Goal: Register for event/course

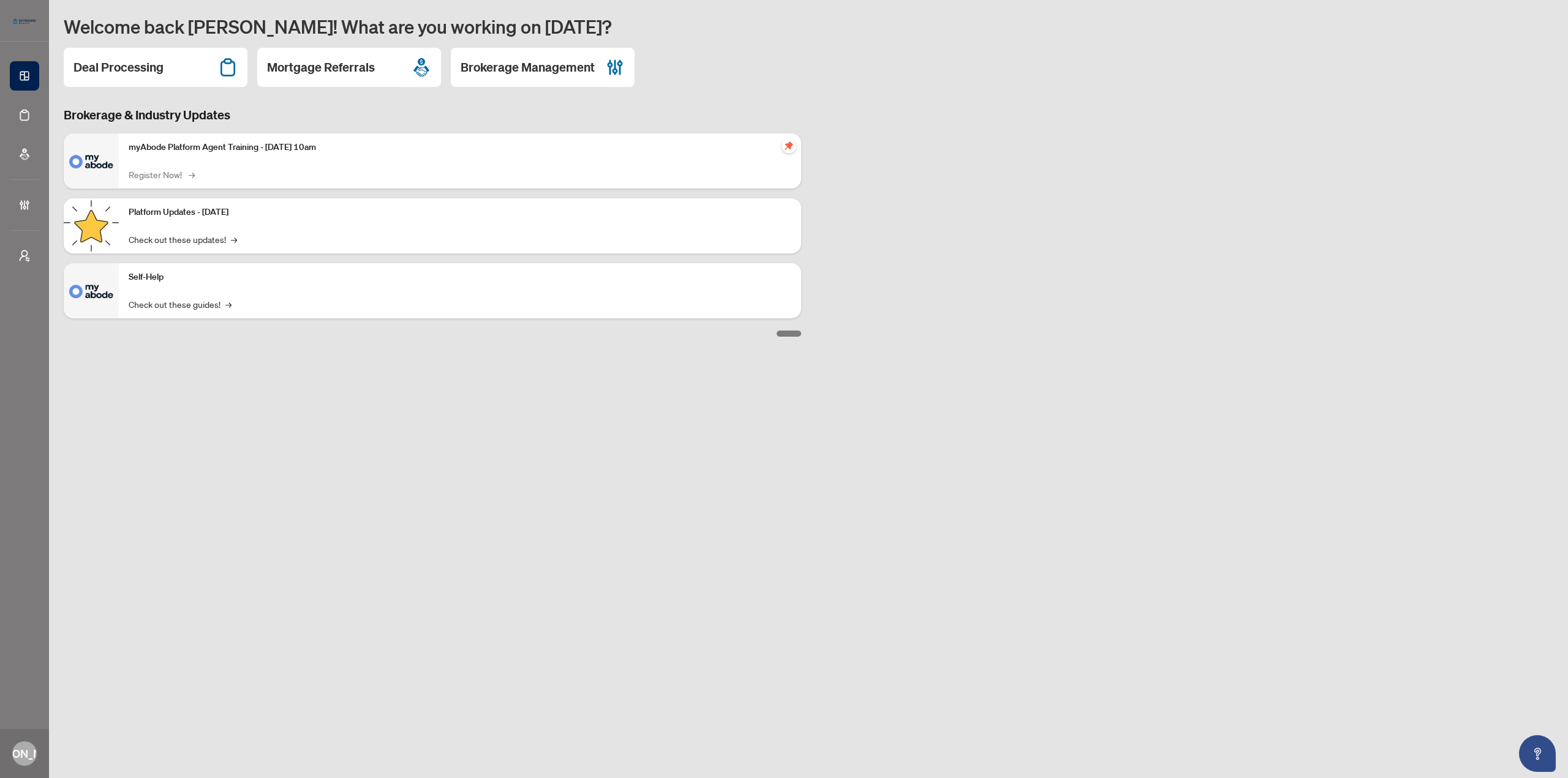
click at [170, 176] on link "Register Now! →" at bounding box center [161, 175] width 64 height 14
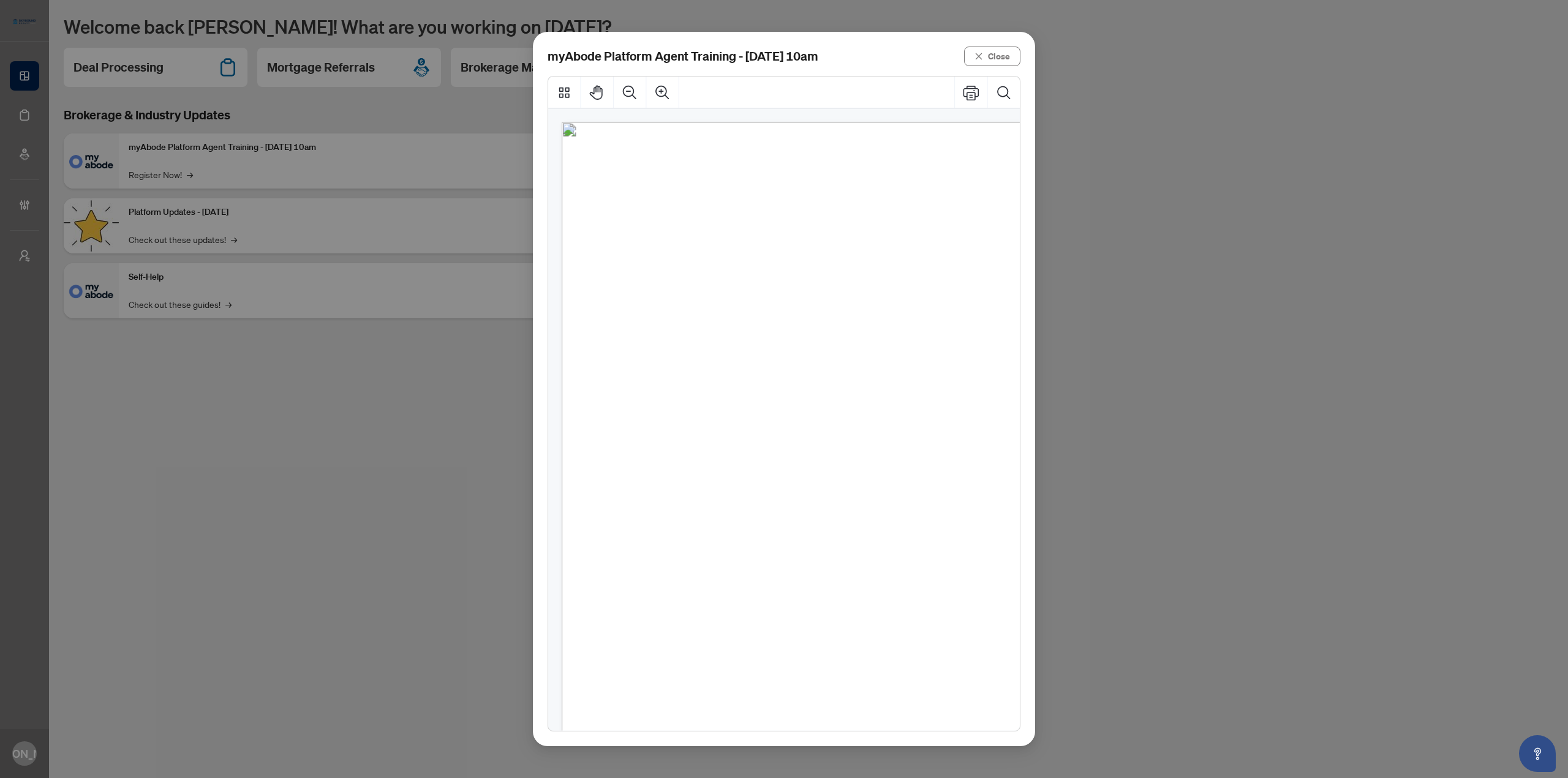
scroll to position [21, 0]
click at [725, 597] on span "[DATE] 10:00am - 11:00am" at bounding box center [728, 594] width 211 height 16
click at [767, 490] on div "We’re thrilled to have you join our new all-in-one transaction platform—built w…" at bounding box center [848, 504] width 573 height 810
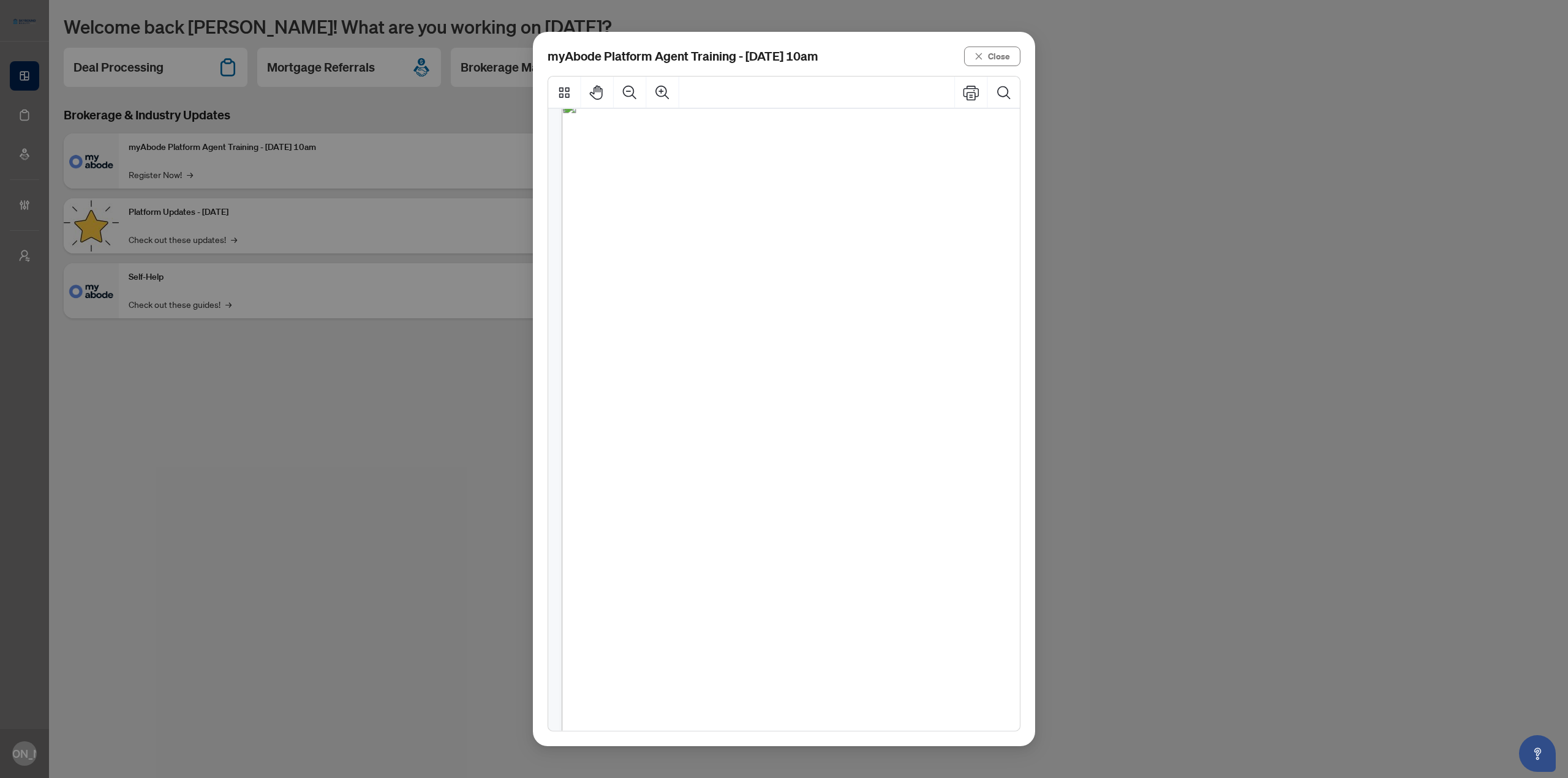
click at [714, 602] on span "[DATE] 10:00am - 11:00am" at bounding box center [728, 594] width 211 height 16
click at [711, 621] on span "Need help before then? Our support team is just a click" at bounding box center [815, 624] width 428 height 16
click at [778, 591] on span "[DATE] 10:00am - 11:00am" at bounding box center [728, 594] width 211 height 16
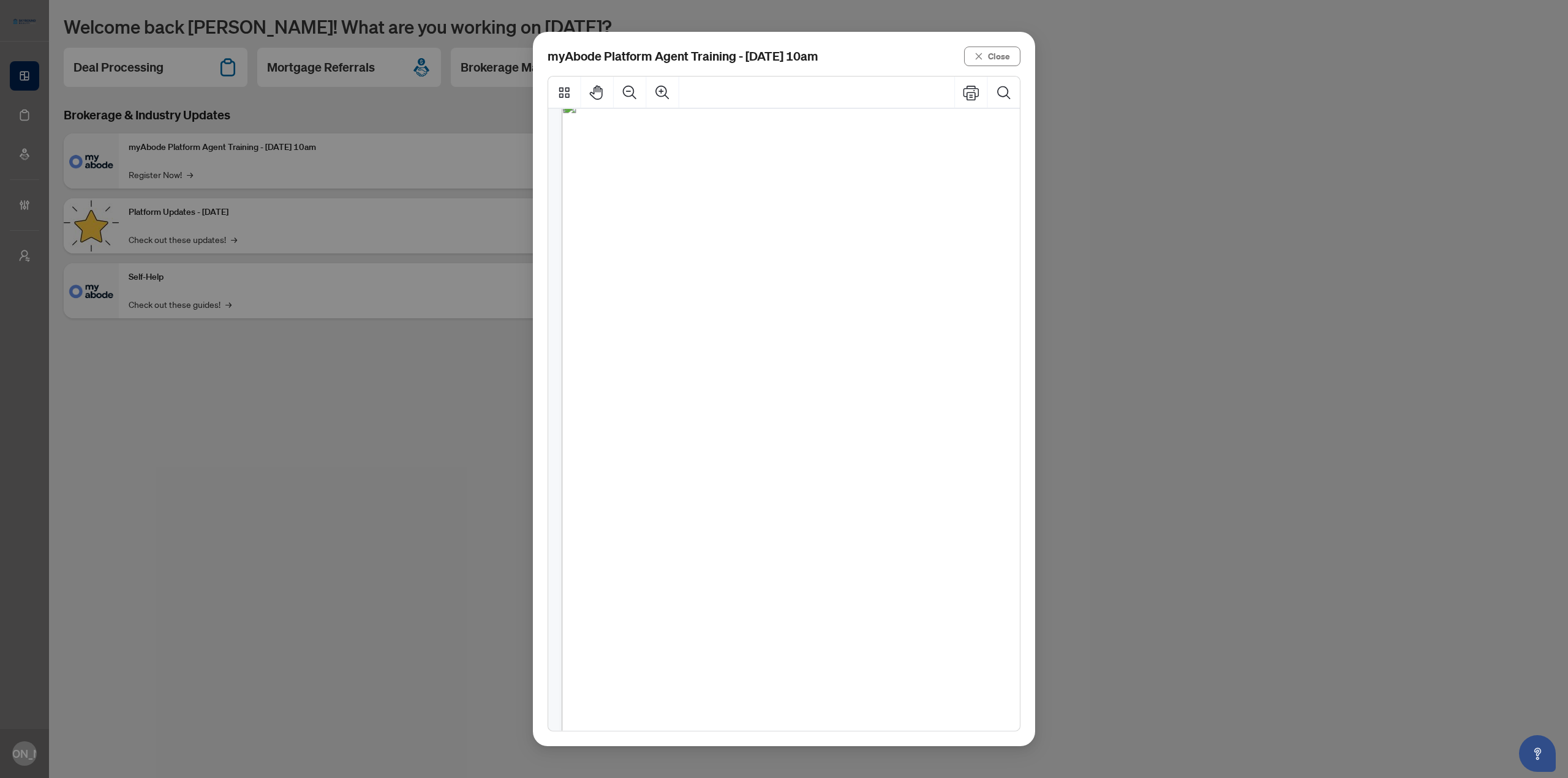
click at [778, 591] on span "[DATE] 10:00am - 11:00am" at bounding box center [728, 594] width 211 height 16
click at [877, 522] on span "training sessions to walk you through everything the" at bounding box center [809, 519] width 419 height 16
click at [776, 595] on span "[DATE] 10:00am - 11:00am" at bounding box center [728, 594] width 211 height 16
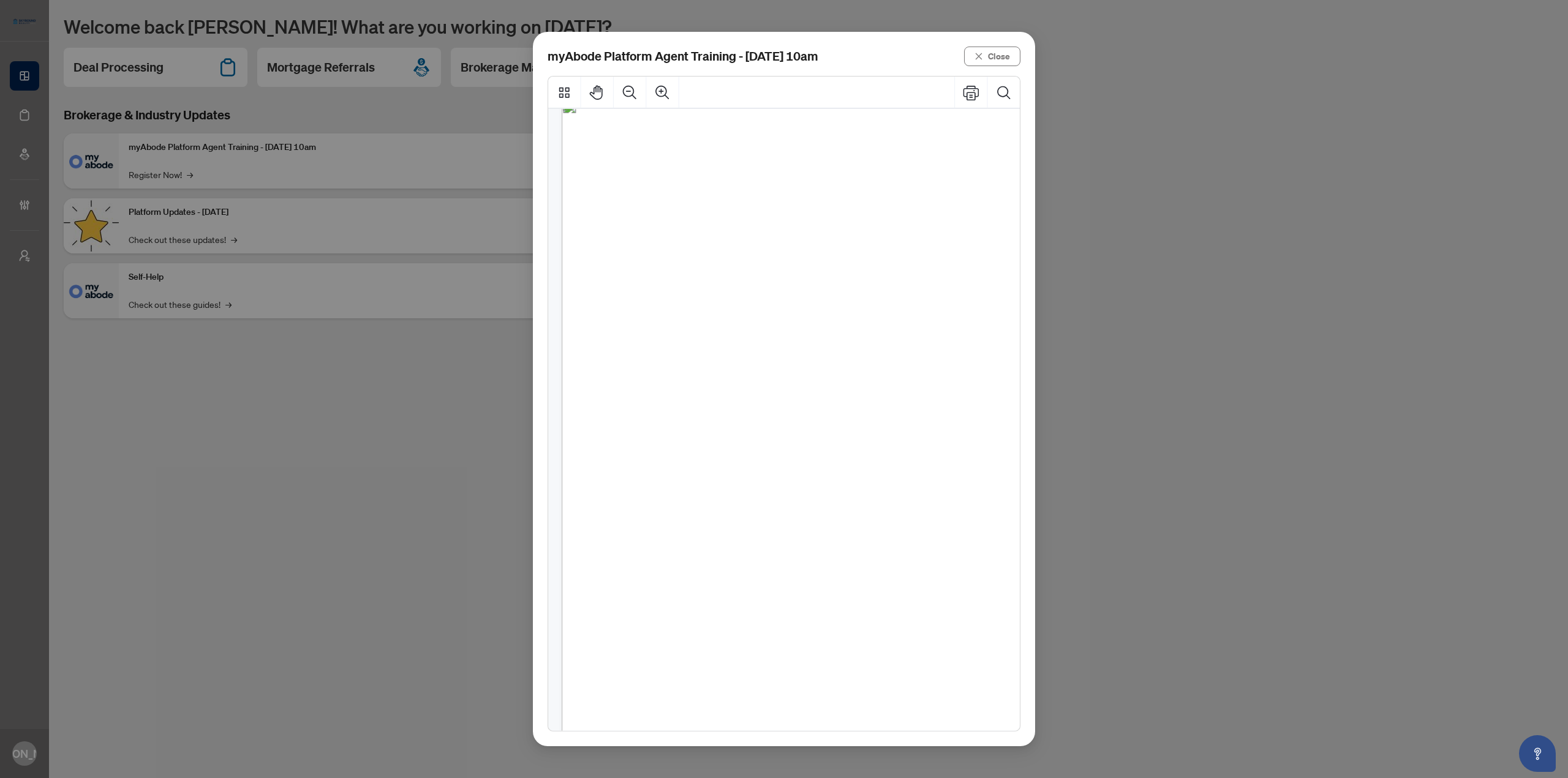
click at [776, 595] on span "[DATE] 10:00am - 11:00am" at bounding box center [728, 594] width 211 height 16
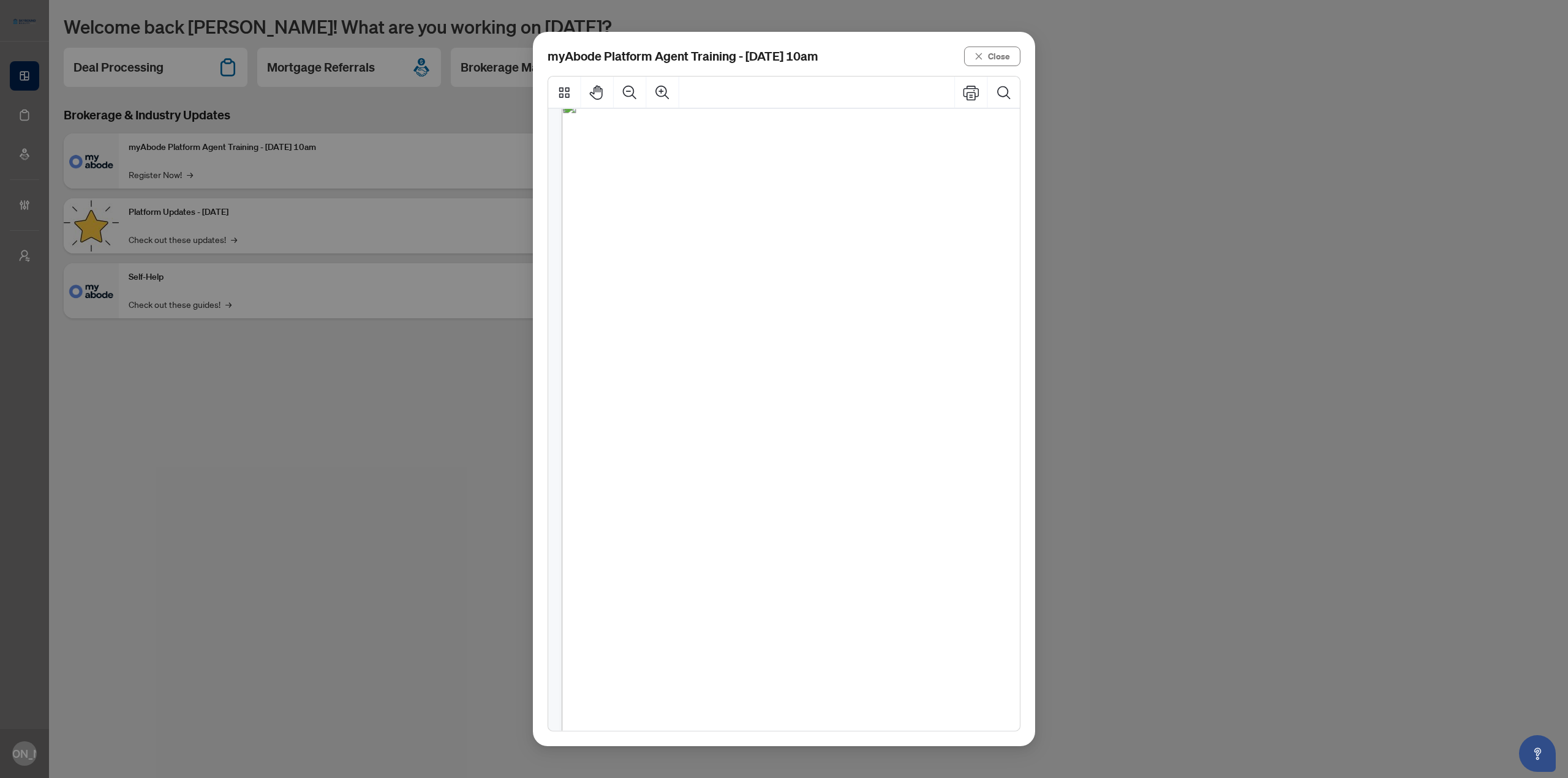
click at [776, 595] on span "[DATE] 10:00am - 11:00am" at bounding box center [728, 594] width 211 height 16
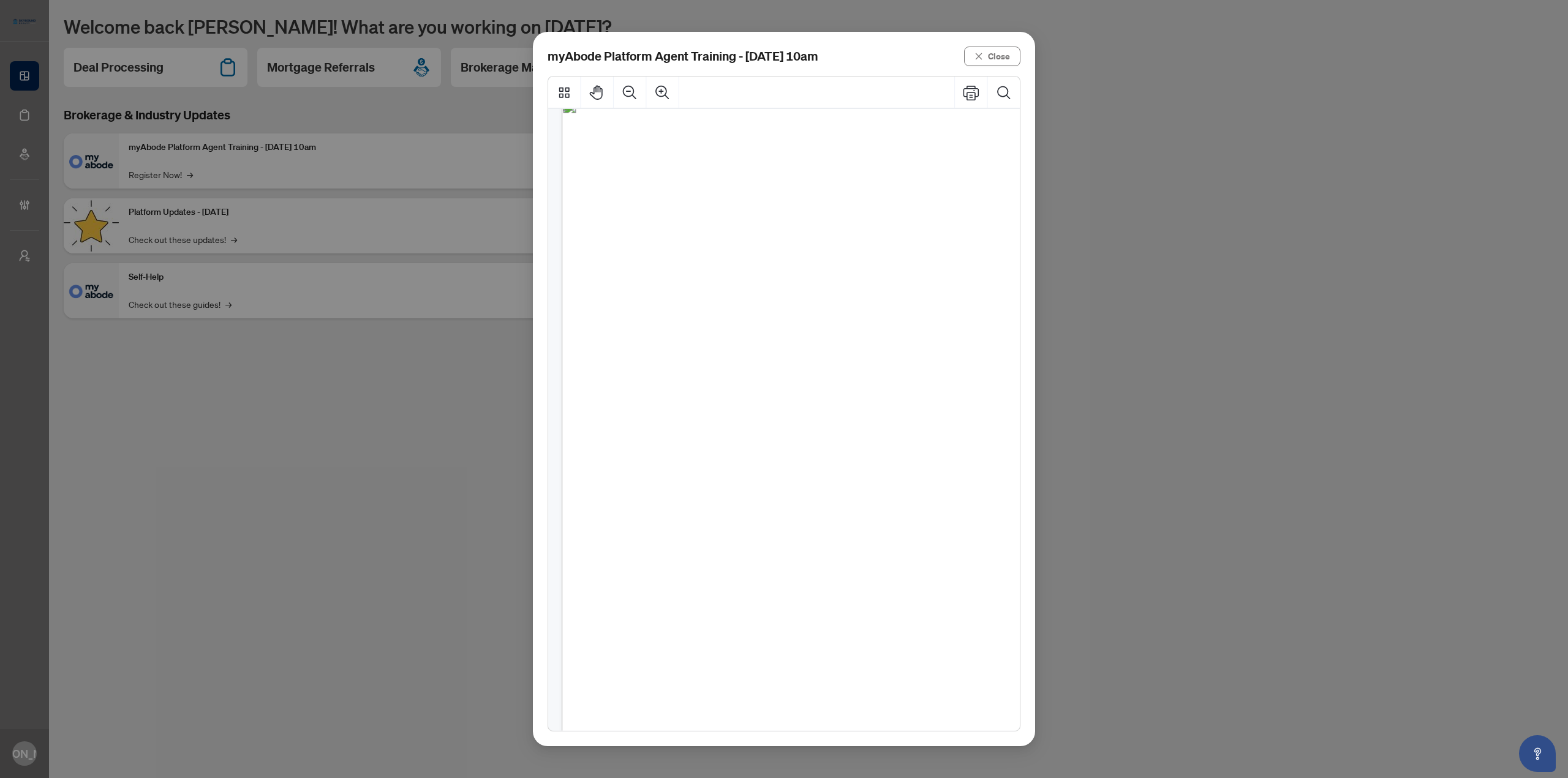
click at [776, 595] on span "[DATE] 10:00am - 11:00am" at bounding box center [728, 594] width 211 height 16
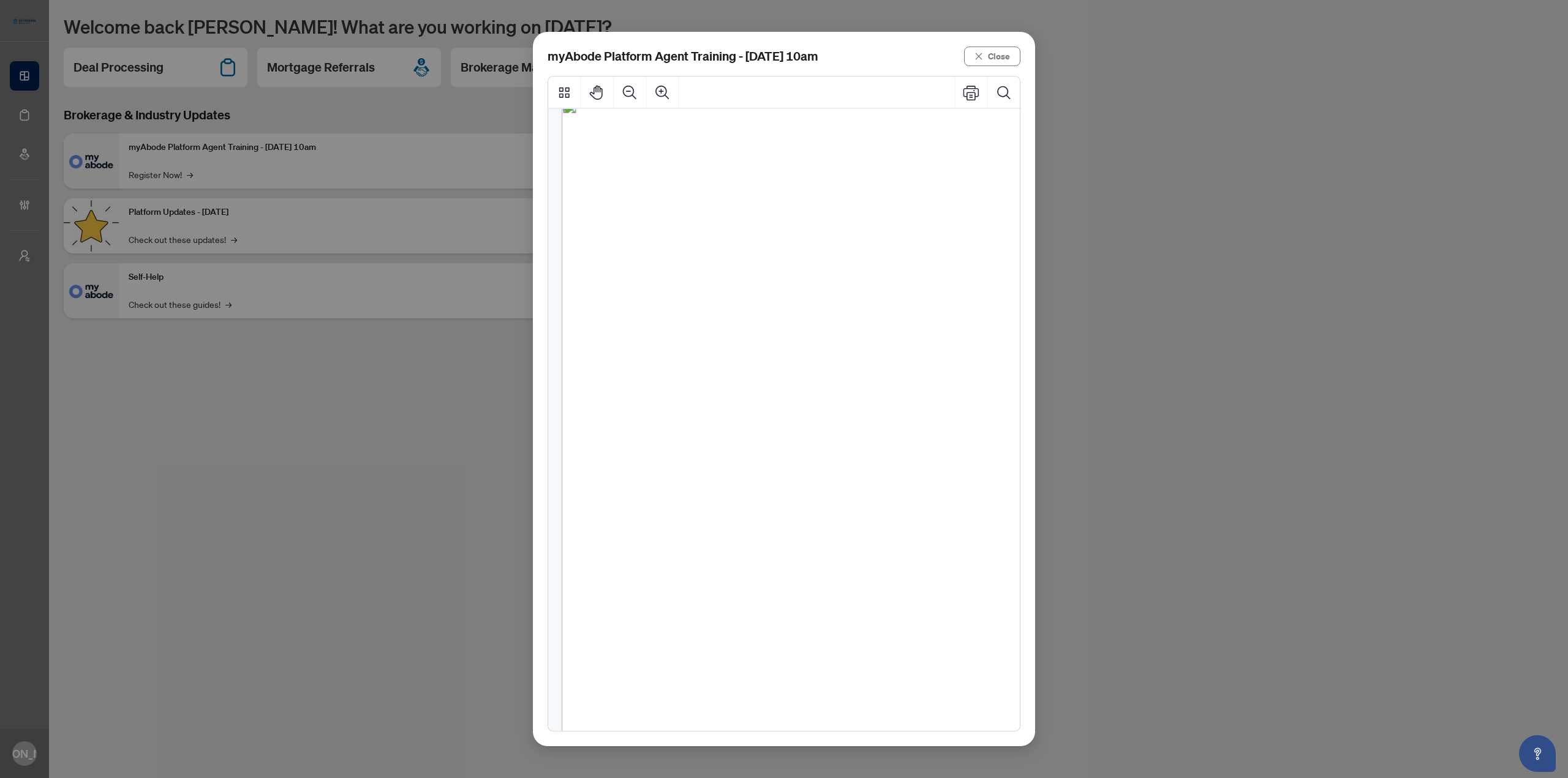
click at [758, 534] on span "platform has to offer:" at bounding box center [679, 534] width 157 height 16
click at [777, 99] on div "We’re thrilled to have you join our new all-in-one transaction platform—built w…" at bounding box center [800, 99] width 477 height 0
click at [752, 595] on div "Page 1" at bounding box center [800, 436] width 477 height 675
click at [985, 55] on button "Close" at bounding box center [992, 56] width 57 height 19
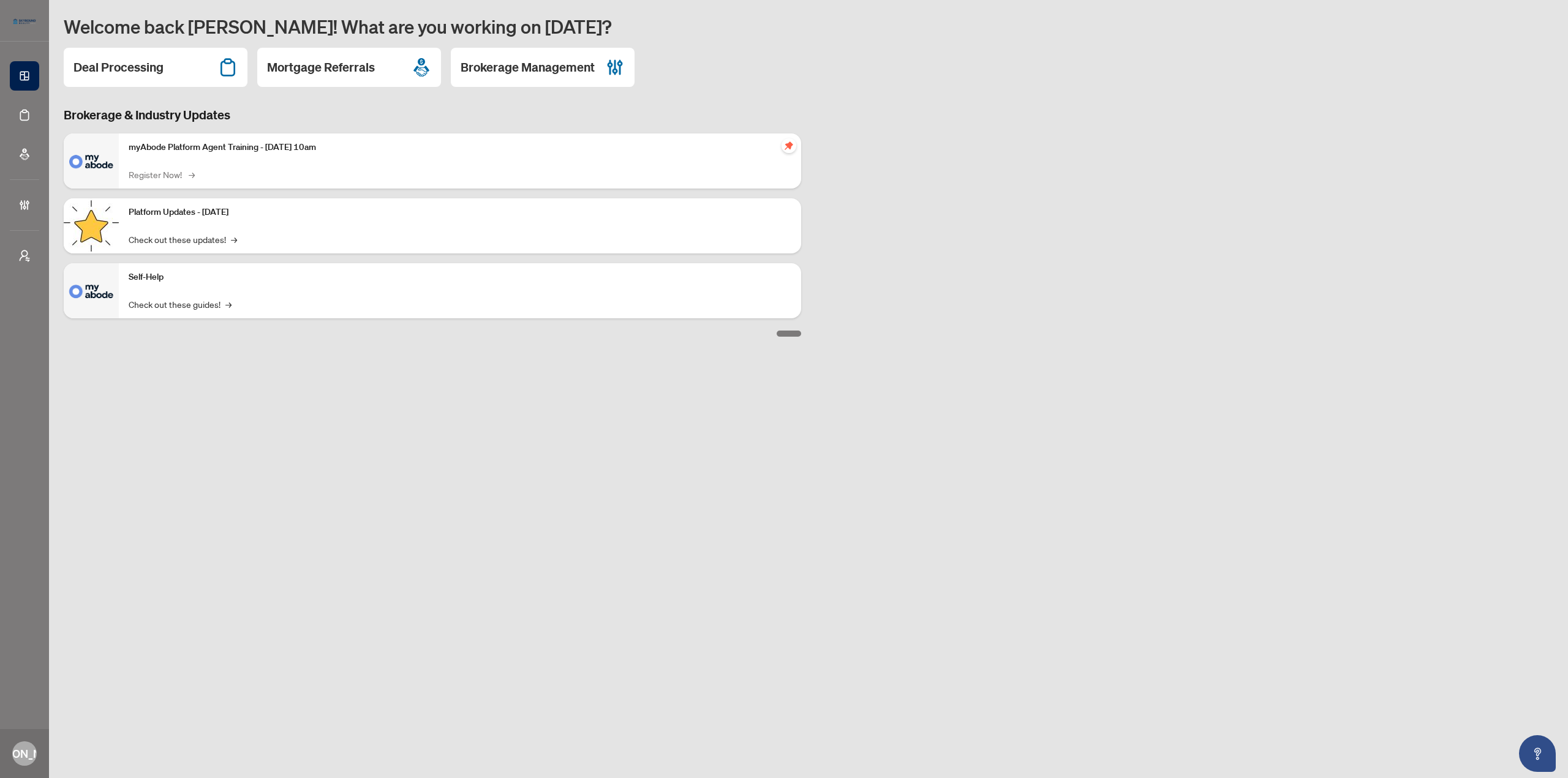
click at [172, 172] on link "Register Now! →" at bounding box center [161, 175] width 64 height 14
